Goal: Task Accomplishment & Management: Use online tool/utility

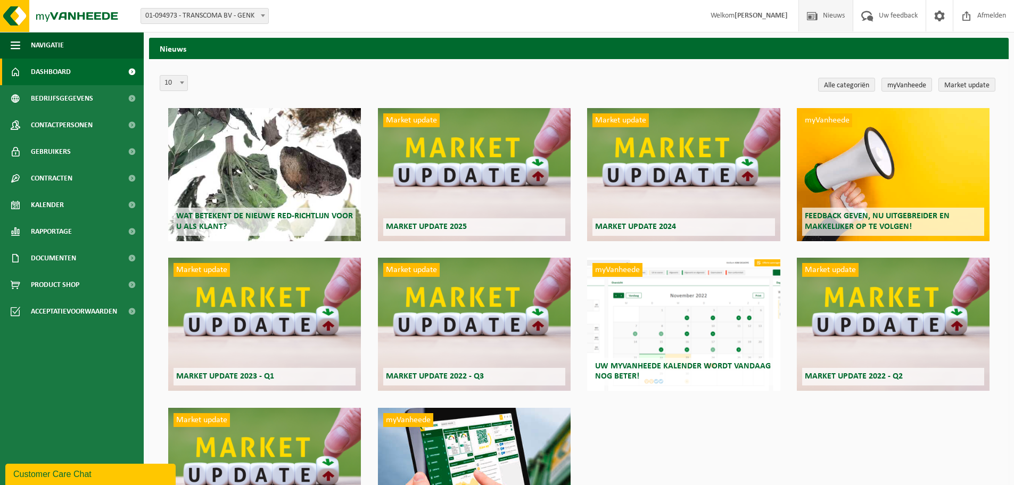
click at [50, 71] on span "Dashboard" at bounding box center [51, 72] width 40 height 27
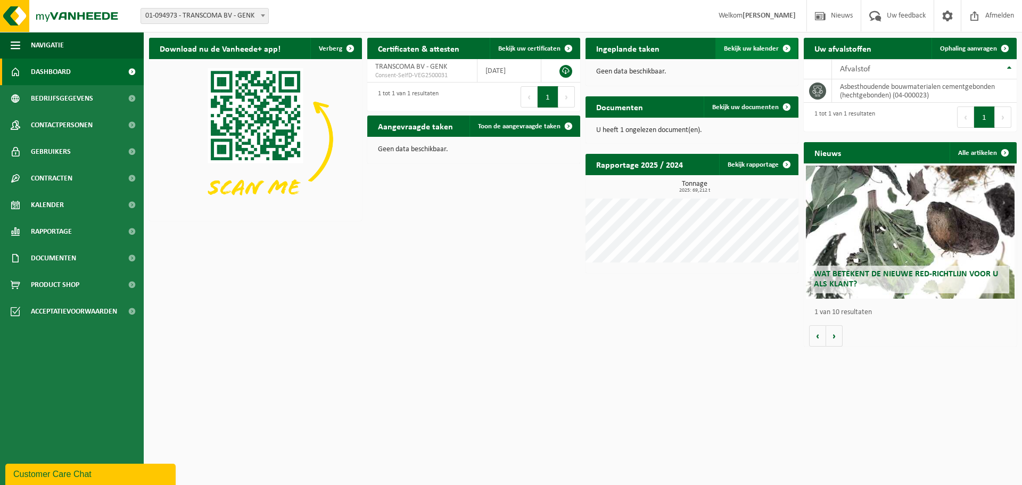
click at [762, 47] on span "Bekijk uw kalender" at bounding box center [751, 48] width 55 height 7
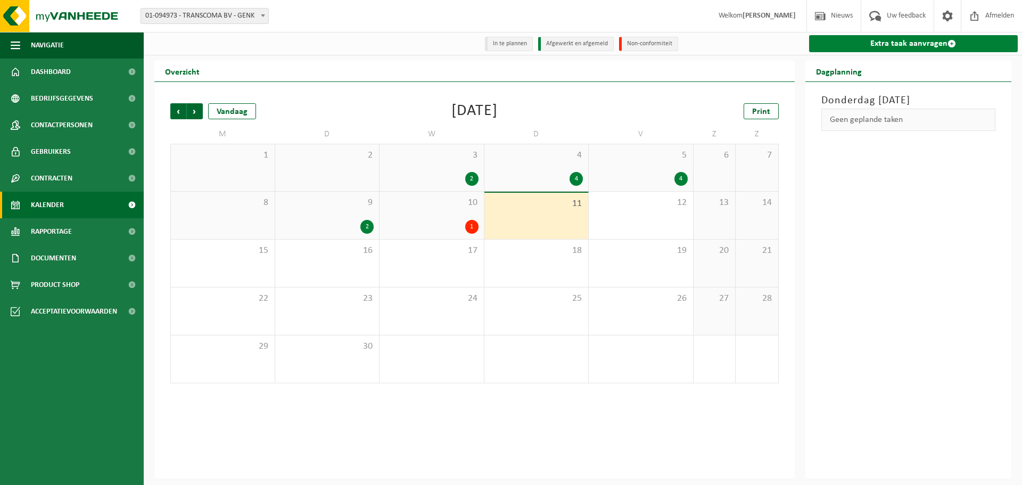
click at [899, 44] on link "Extra taak aanvragen" at bounding box center [913, 43] width 209 height 17
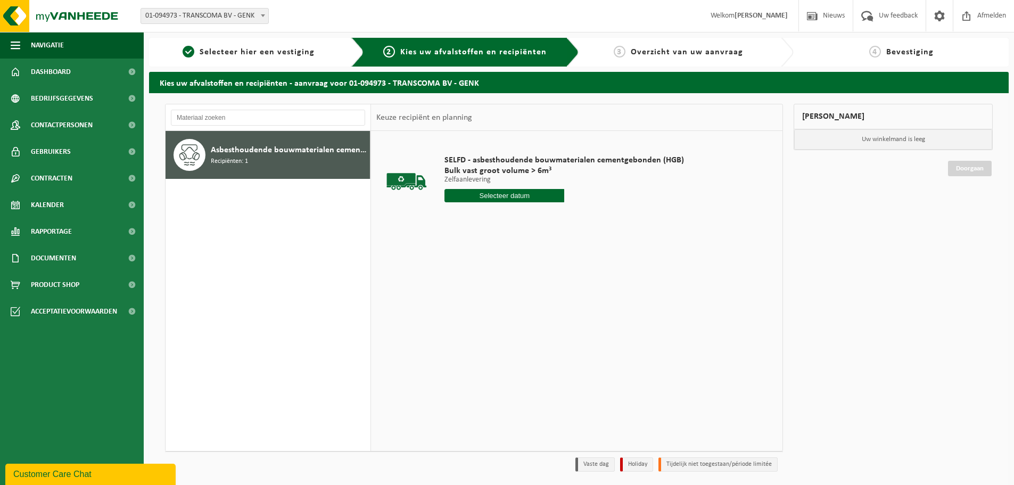
click at [295, 157] on div "Asbesthoudende bouwmaterialen cementgebonden (hechtgebonden) Recipiënten: 1" at bounding box center [289, 155] width 157 height 32
click at [505, 195] on input "text" at bounding box center [505, 195] width 120 height 13
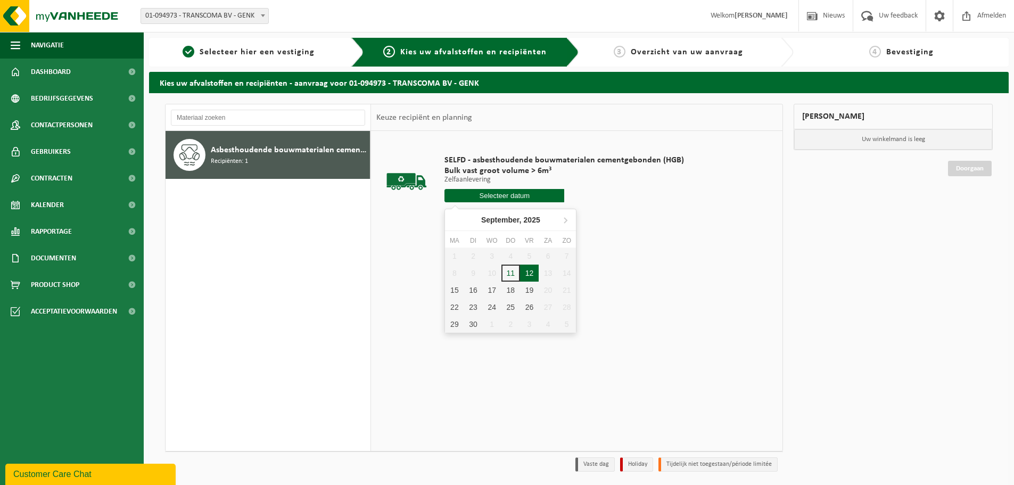
click at [536, 270] on div "12" at bounding box center [529, 273] width 19 height 17
type input "Van [DATE]"
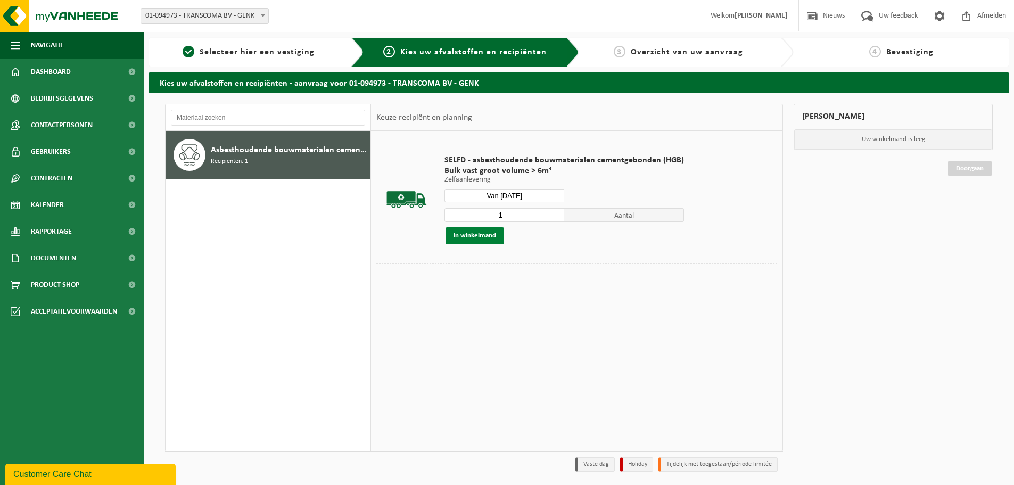
click at [486, 237] on button "In winkelmand" at bounding box center [475, 235] width 59 height 17
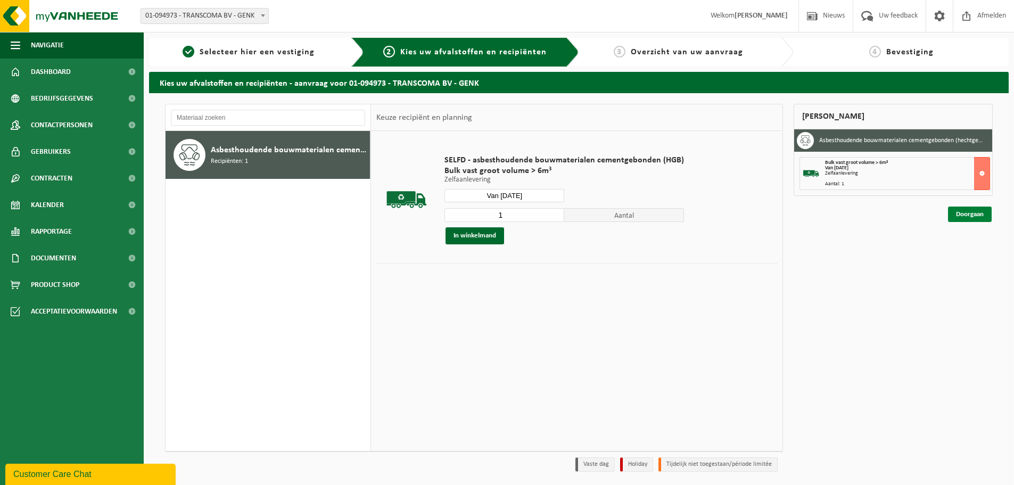
click at [969, 220] on link "Doorgaan" at bounding box center [970, 214] width 44 height 15
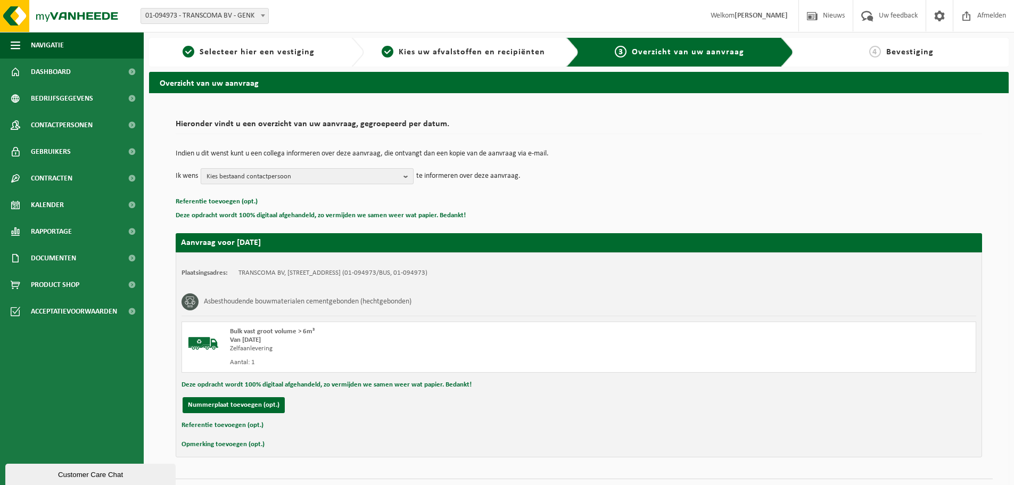
click at [374, 179] on span "Kies bestaand contactpersoon" at bounding box center [303, 177] width 193 height 16
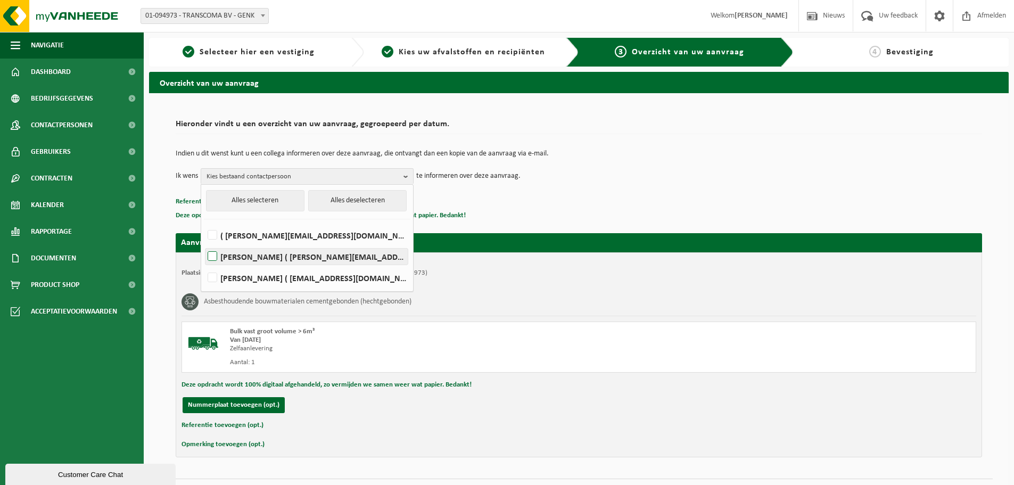
click at [327, 258] on label "JIMMY MOMMENS ( jimmy.mommens@transcoma.be )" at bounding box center [306, 257] width 202 height 16
click at [204, 243] on input "JIMMY MOMMENS ( jimmy.mommens@transcoma.be )" at bounding box center [203, 243] width 1 height 1
checkbox input "true"
click at [317, 229] on label "( erik@transcoma.be )" at bounding box center [306, 235] width 202 height 16
click at [204, 222] on input "( erik@transcoma.be )" at bounding box center [203, 221] width 1 height 1
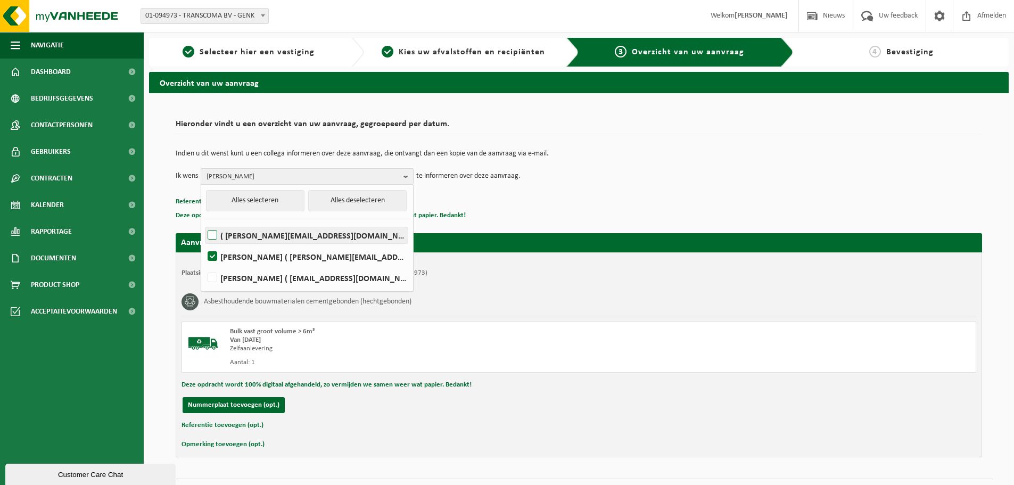
checkbox input "true"
click at [606, 180] on td "Ik wens , JIMMY MOMMENS Alles selecteren Alles deselecteren ( erik@transcoma.be…" at bounding box center [579, 176] width 807 height 16
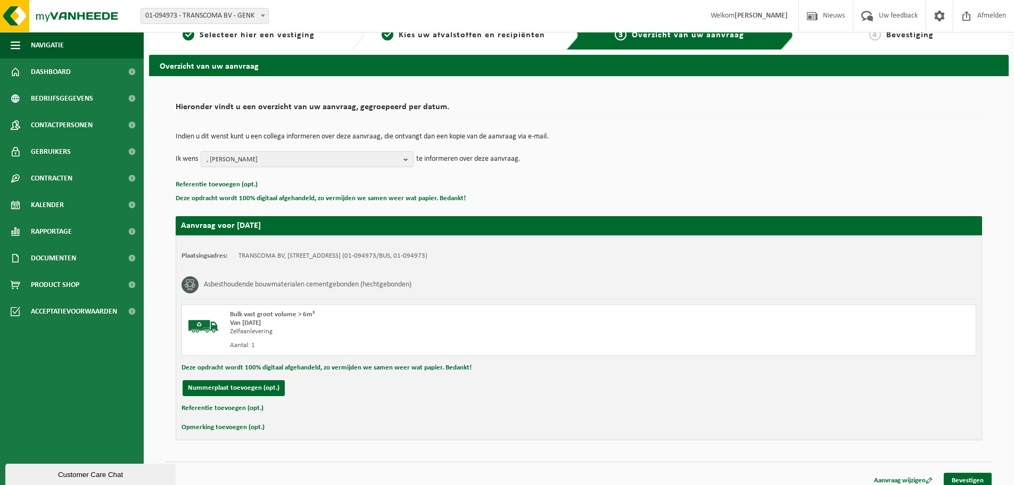
scroll to position [26, 0]
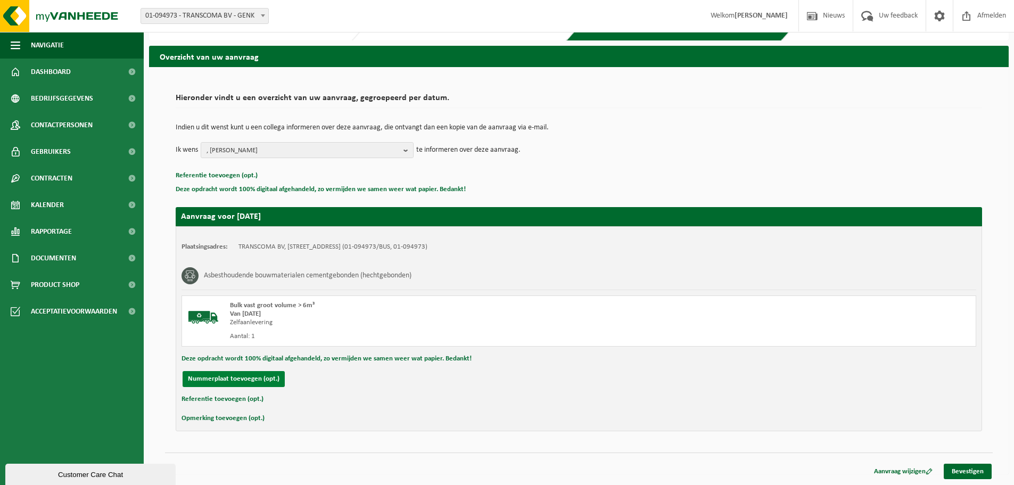
click at [275, 379] on button "Nummerplaat toevoegen (opt.)" at bounding box center [234, 379] width 102 height 16
click at [278, 381] on input "text" at bounding box center [349, 379] width 240 height 16
type input "2-FRP-928"
click at [499, 377] on input "text" at bounding box center [600, 379] width 240 height 16
type input "0478 84 89 11"
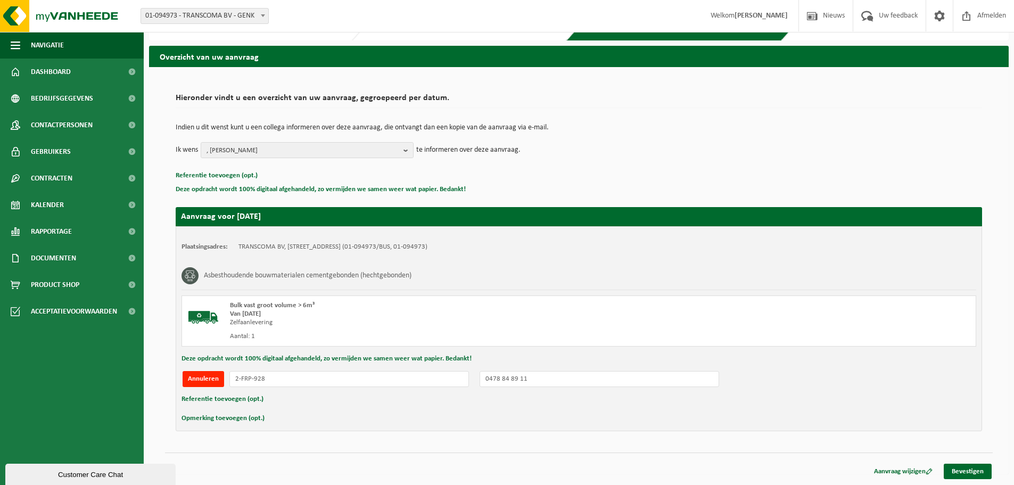
click at [522, 404] on div "Referentie toevoegen (opt.)" at bounding box center [579, 399] width 795 height 14
click at [960, 468] on link "Bevestigen" at bounding box center [968, 471] width 48 height 15
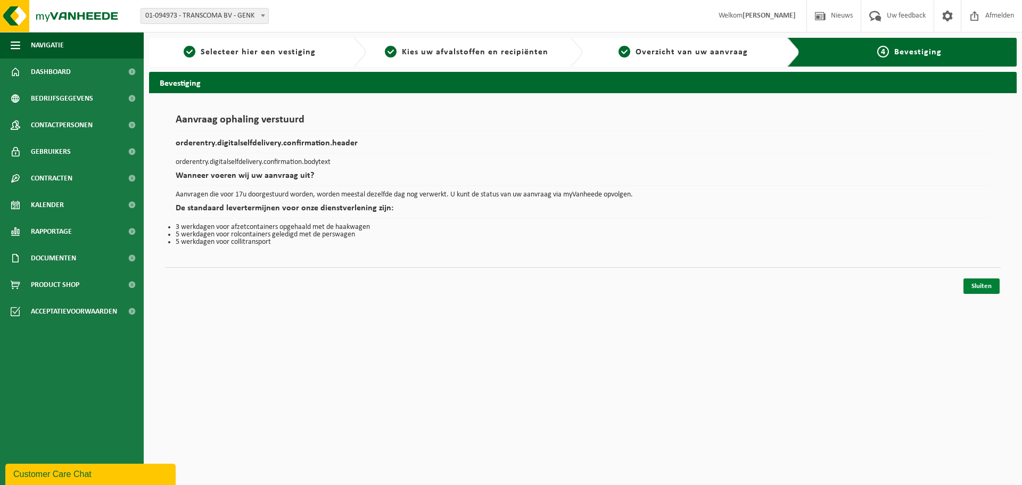
click at [981, 286] on link "Sluiten" at bounding box center [982, 285] width 36 height 15
